Goal: Use online tool/utility

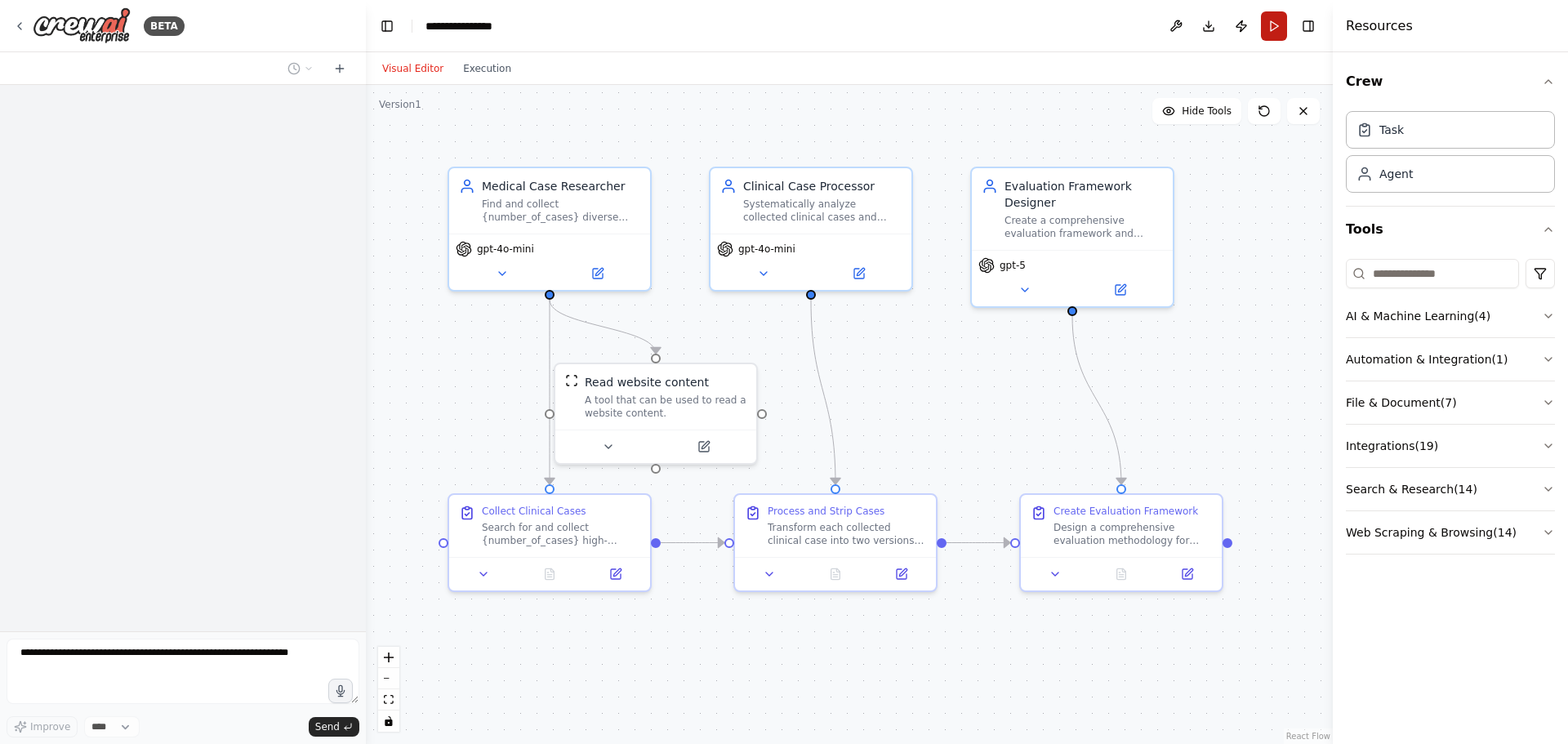
click at [1279, 25] on button "Run" at bounding box center [1274, 26] width 27 height 29
